Goal: Information Seeking & Learning: Learn about a topic

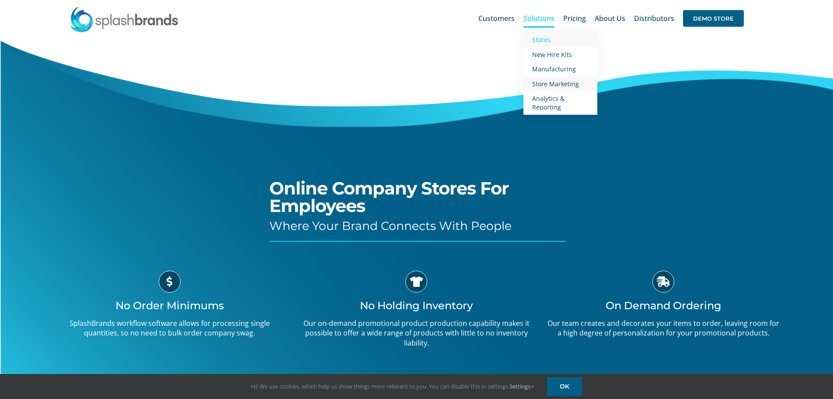
click at [549, 84] on span "Store Marketing" at bounding box center [555, 84] width 47 height 8
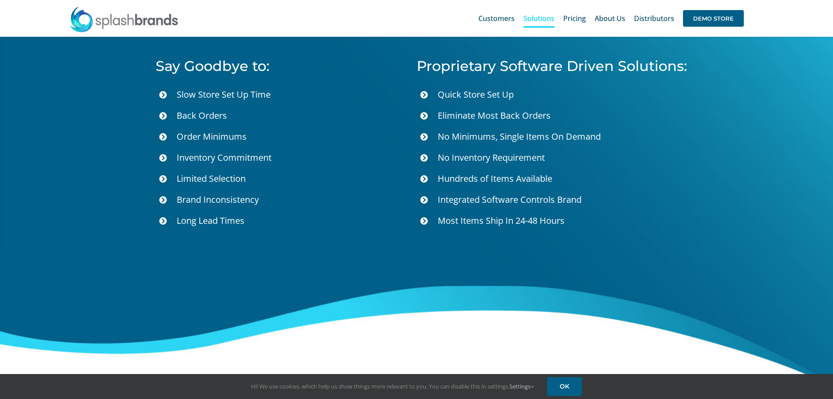
scroll to position [2978, 0]
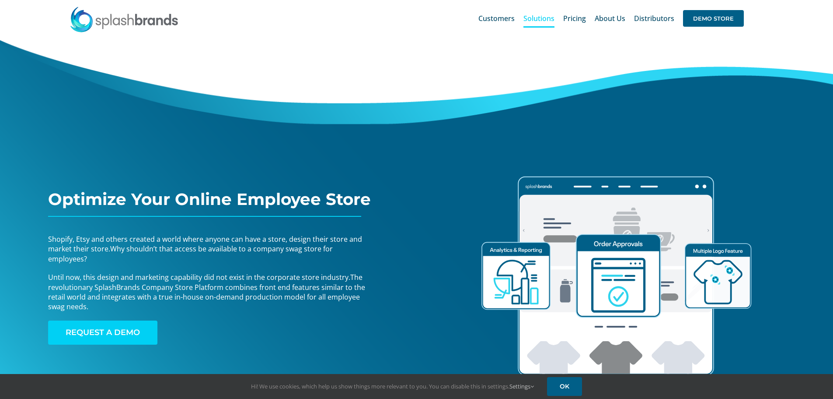
click at [120, 331] on span "REQUEST A DEMO" at bounding box center [103, 332] width 74 height 9
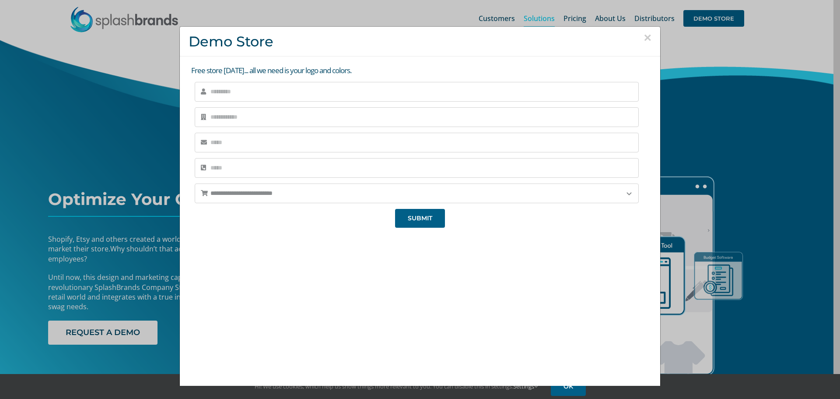
click at [644, 35] on button "×" at bounding box center [648, 37] width 8 height 13
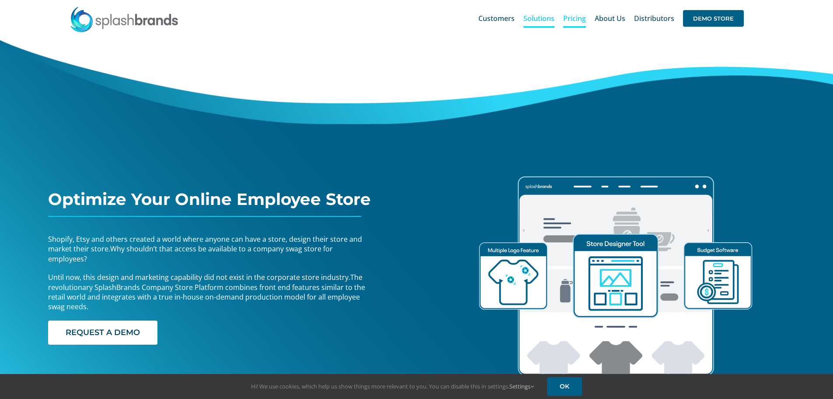
click at [581, 20] on span "Pricing" at bounding box center [574, 18] width 23 height 7
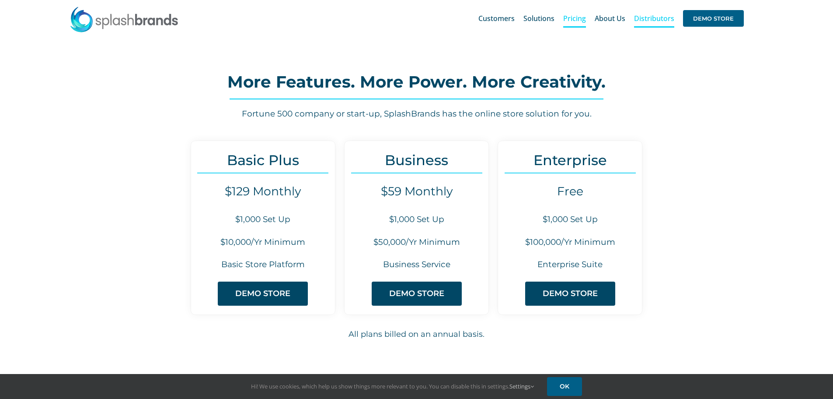
click at [657, 21] on span "Distributors" at bounding box center [654, 18] width 40 height 7
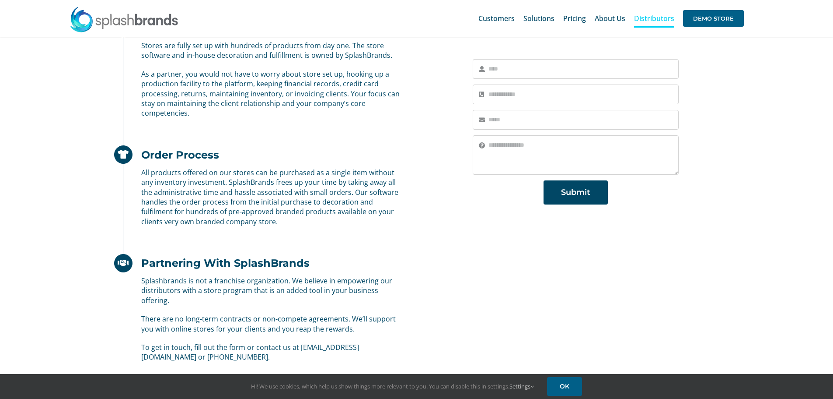
scroll to position [350, 0]
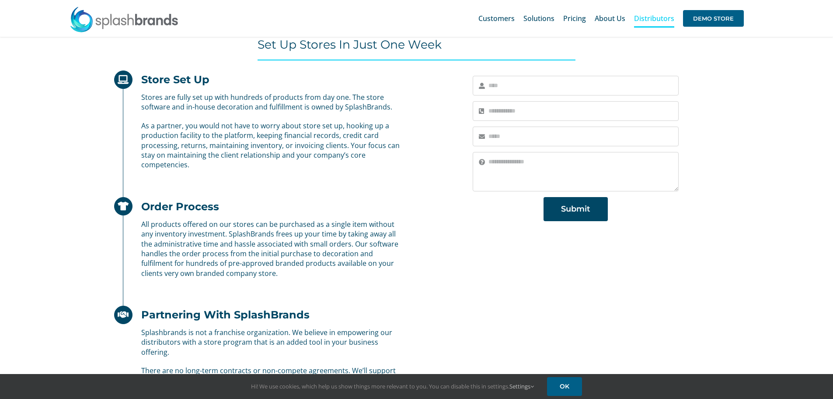
click at [546, 82] on input "text" at bounding box center [576, 86] width 206 height 20
type input "**********"
click at [530, 171] on textarea at bounding box center [576, 171] width 206 height 39
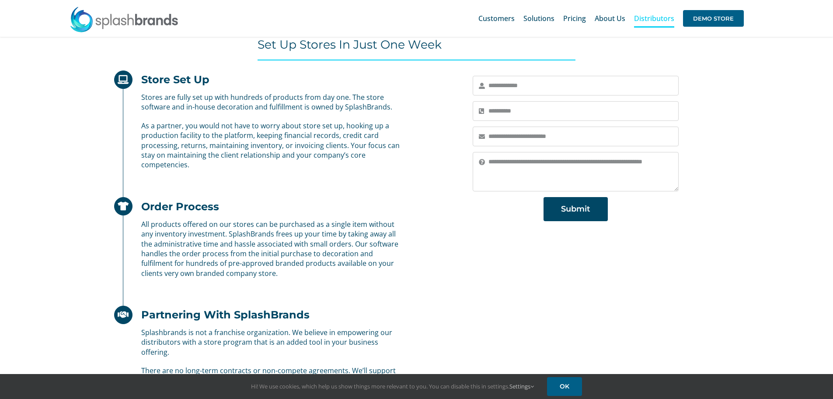
click at [583, 163] on textarea "**********" at bounding box center [576, 171] width 206 height 39
click at [567, 176] on textarea "**********" at bounding box center [576, 171] width 206 height 39
drag, startPoint x: 570, startPoint y: 163, endPoint x: 608, endPoint y: 163, distance: 37.6
click at [576, 163] on textarea "**********" at bounding box center [576, 171] width 206 height 39
drag, startPoint x: 607, startPoint y: 162, endPoint x: 628, endPoint y: 157, distance: 21.8
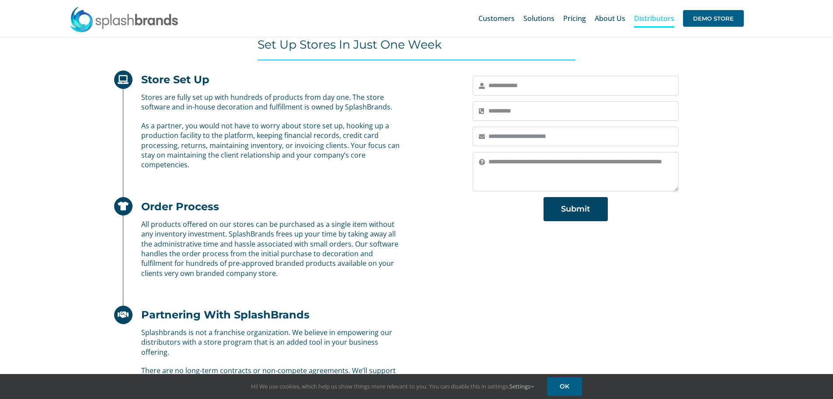
click at [623, 158] on textarea "**********" at bounding box center [576, 171] width 206 height 39
type textarea "**********"
click at [580, 213] on span "Submit" at bounding box center [575, 208] width 29 height 9
click at [576, 16] on span "Pricing" at bounding box center [574, 18] width 23 height 7
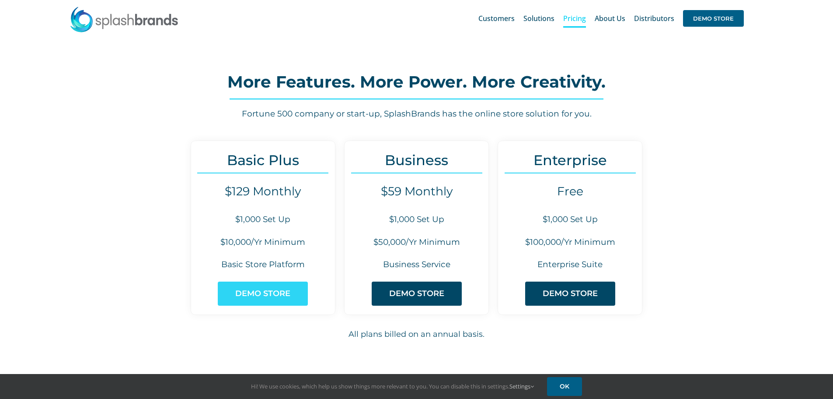
click at [273, 292] on span "DEMO STORE" at bounding box center [262, 293] width 55 height 9
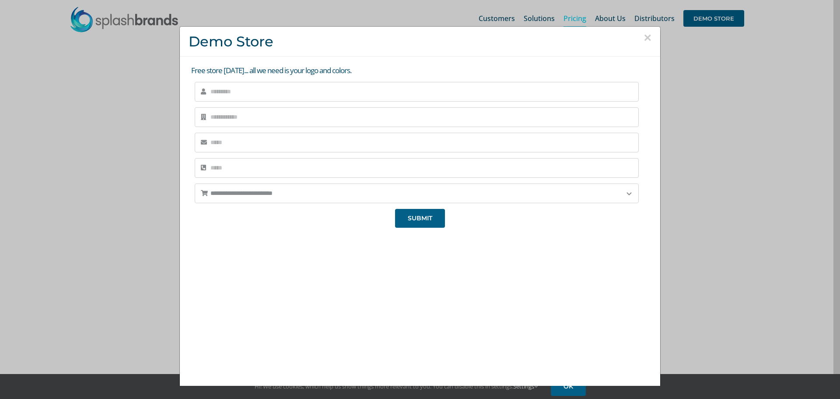
click at [644, 37] on button "×" at bounding box center [648, 37] width 8 height 13
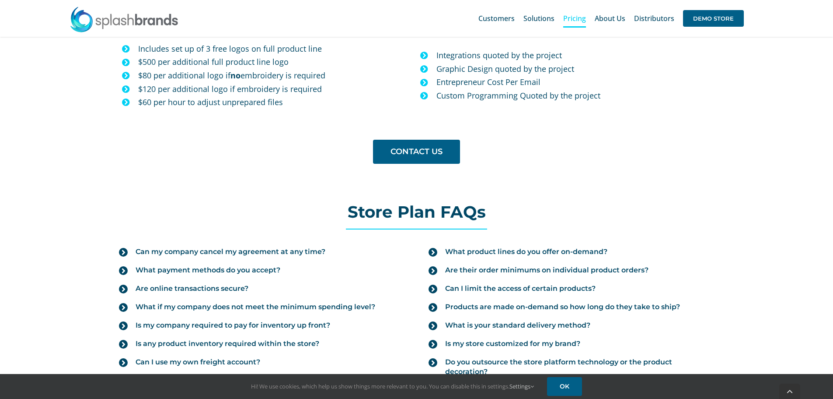
scroll to position [831, 0]
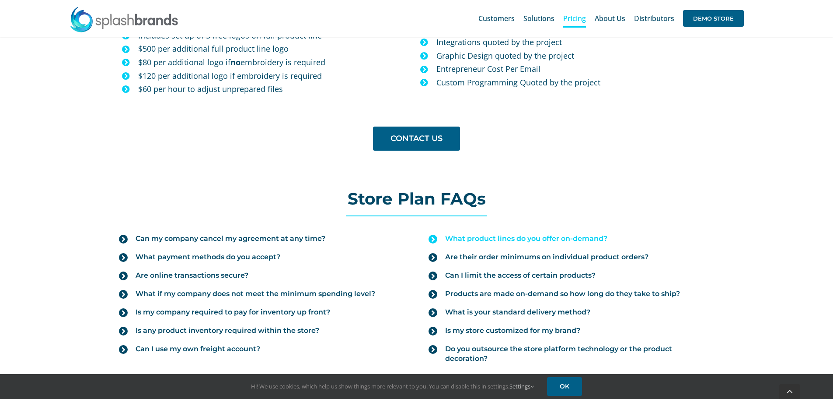
click at [524, 235] on span "What product lines do you offer on-demand?" at bounding box center [526, 239] width 162 height 10
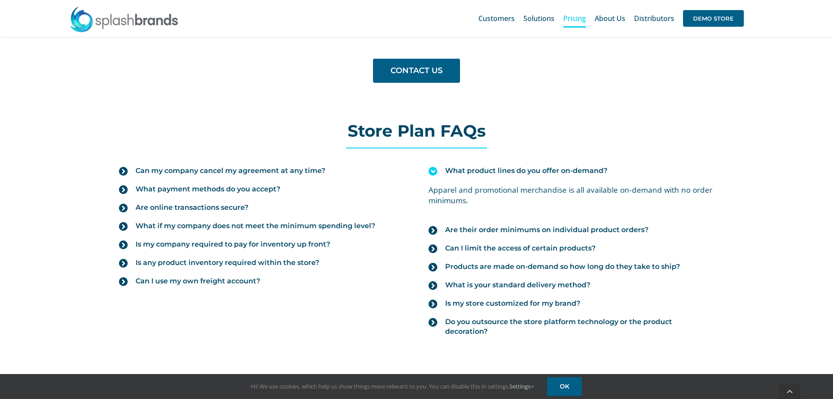
scroll to position [919, 0]
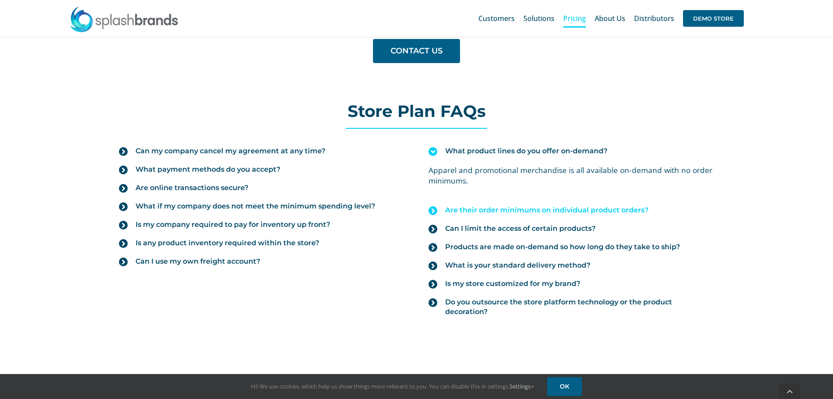
click at [500, 210] on span "Are their order minimums on individual product orders?" at bounding box center [546, 210] width 203 height 10
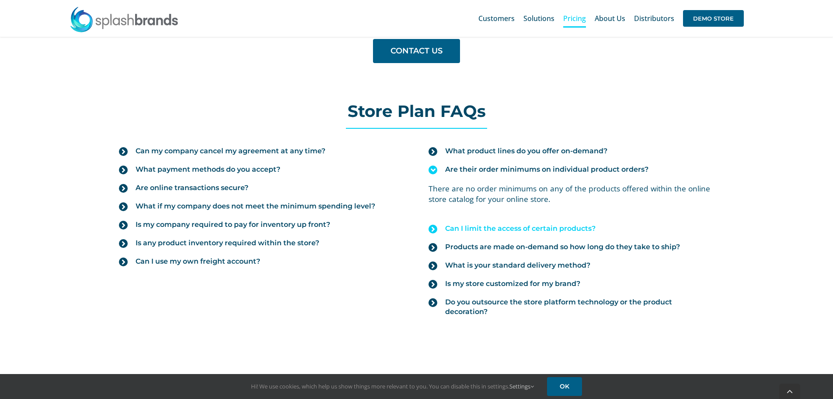
click at [522, 231] on span "Can I limit the access of certain products?" at bounding box center [520, 229] width 150 height 10
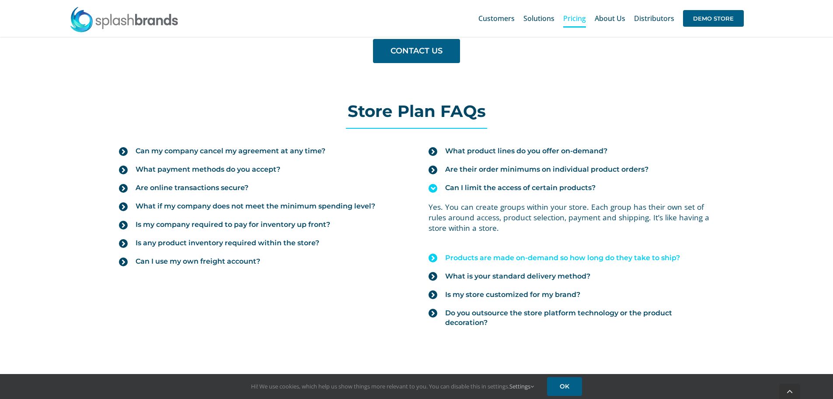
click at [516, 257] on span "Products are made on-demand so how long do they take to ship?" at bounding box center [562, 258] width 235 height 10
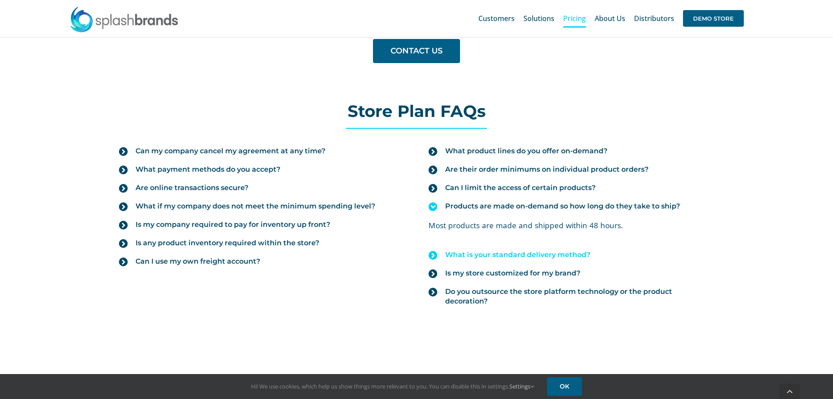
click at [511, 254] on span "What is your standard delivery method?" at bounding box center [517, 255] width 145 height 10
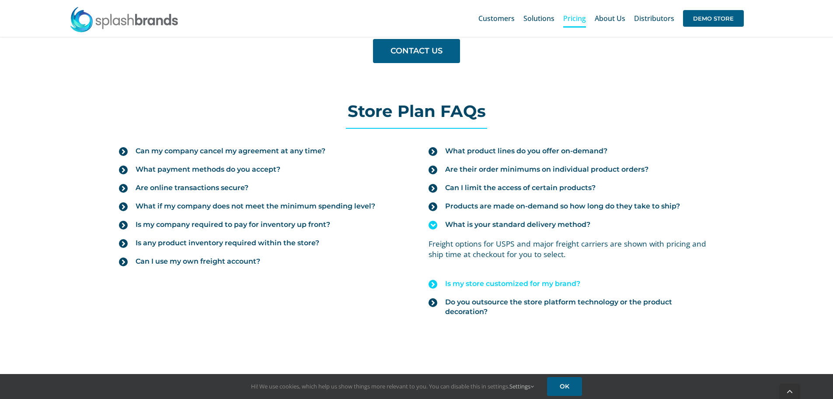
click at [495, 284] on span "Is my store customized for my brand?" at bounding box center [512, 284] width 135 height 10
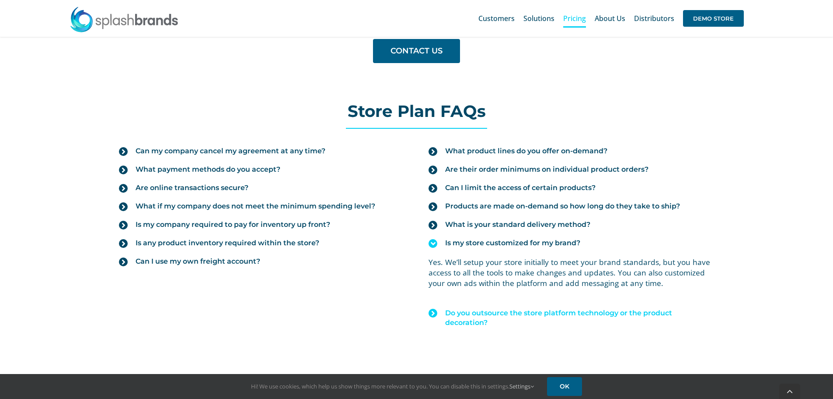
click at [500, 315] on span "Do you outsource the store platform technology or the product decoration?" at bounding box center [579, 317] width 269 height 19
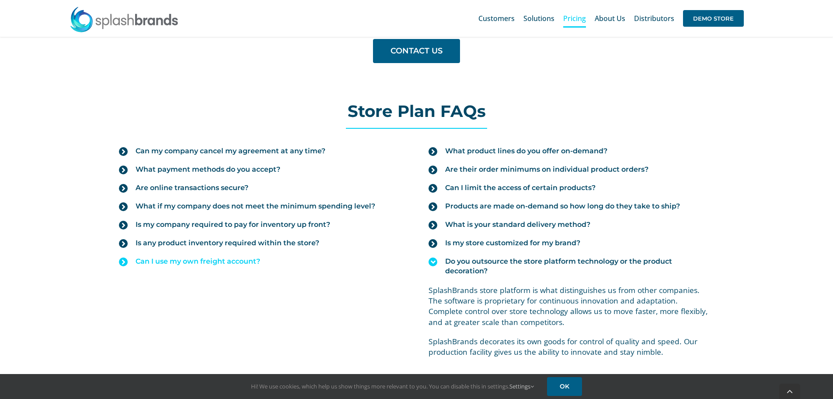
click at [222, 267] on link "Can I use my own freight account?" at bounding box center [261, 261] width 285 height 18
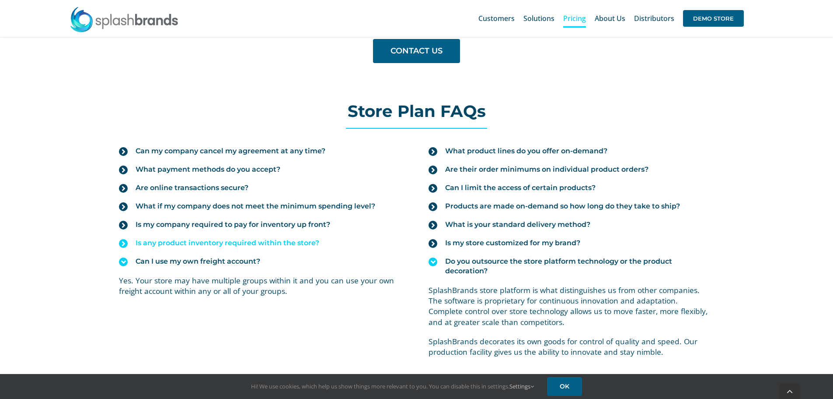
click at [225, 241] on span "Is any product inventory required within the store?" at bounding box center [228, 243] width 184 height 10
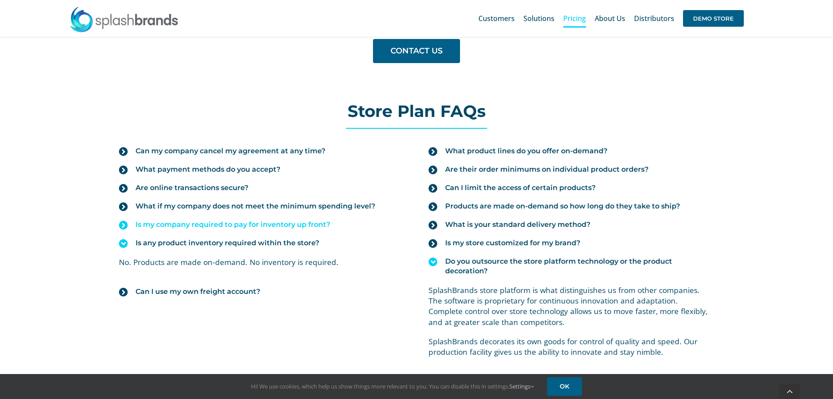
click at [220, 224] on span "Is my company required to pay for inventory up front?" at bounding box center [233, 225] width 195 height 10
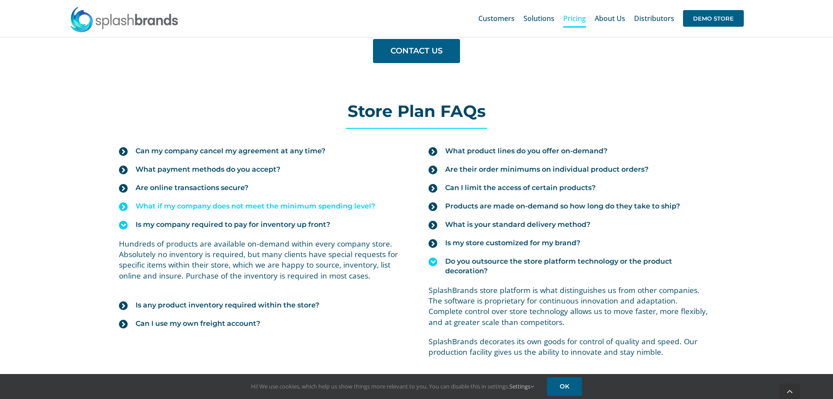
click at [218, 203] on span "What if my company does not meet the minimum spending level?" at bounding box center [256, 206] width 240 height 10
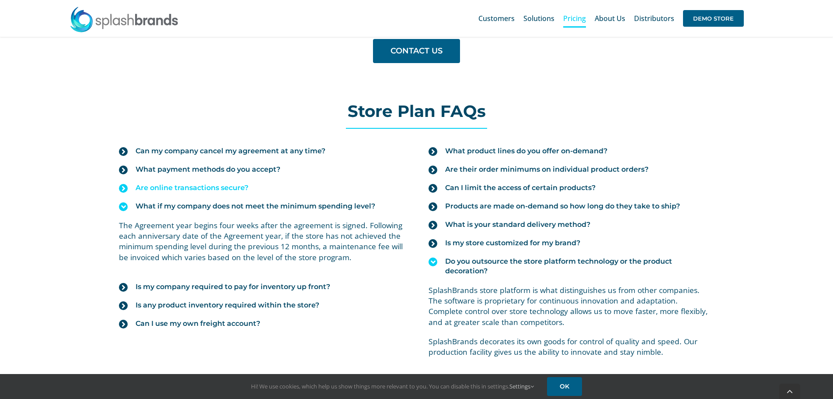
click at [227, 186] on span "Are online transactions secure?" at bounding box center [192, 188] width 113 height 10
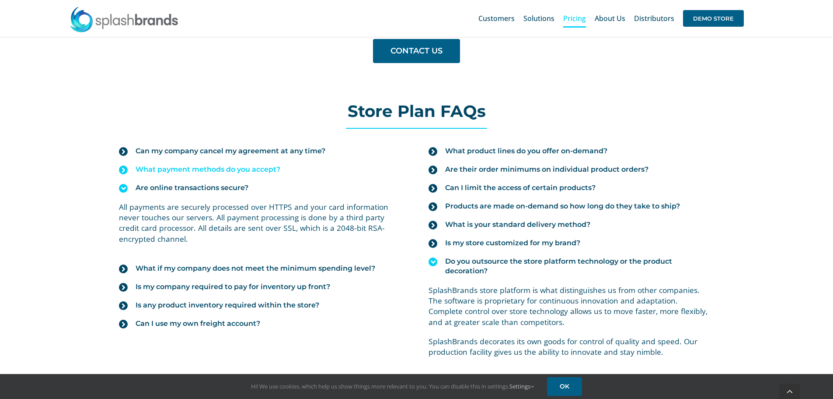
click at [227, 171] on span "What payment methods do you accept?" at bounding box center [208, 169] width 145 height 10
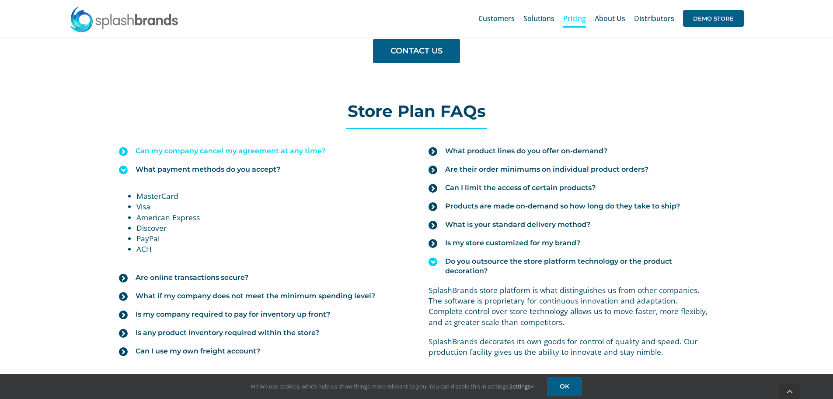
click at [227, 153] on span "Can my company cancel my agreement at any time?" at bounding box center [231, 151] width 190 height 10
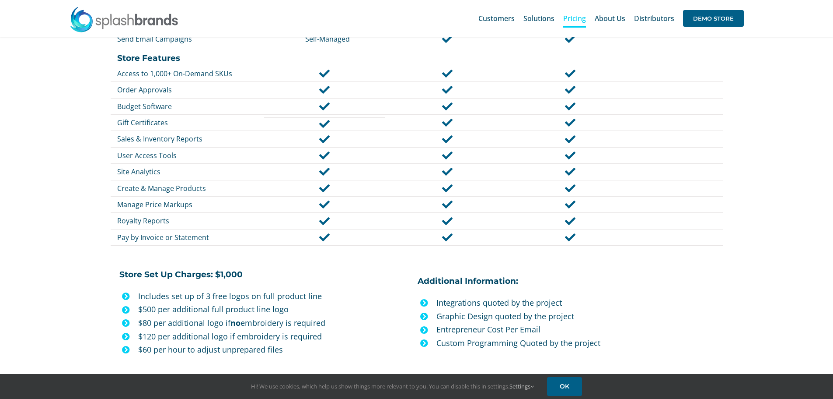
scroll to position [569, 0]
